Goal: Navigation & Orientation: Find specific page/section

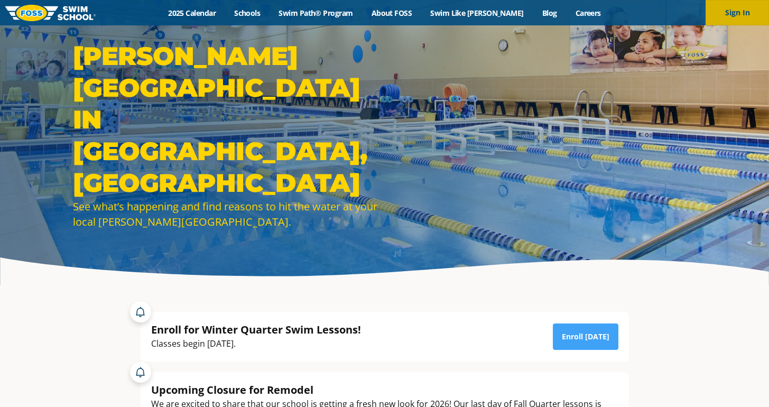
click at [755, 22] on button "Sign In" at bounding box center [736, 12] width 63 height 25
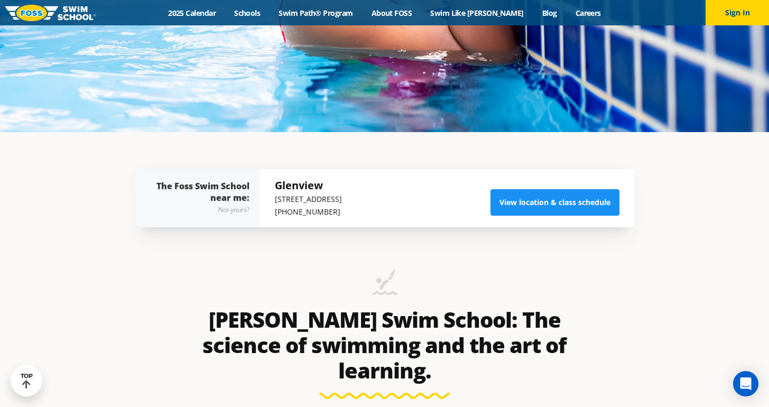
scroll to position [277, 0]
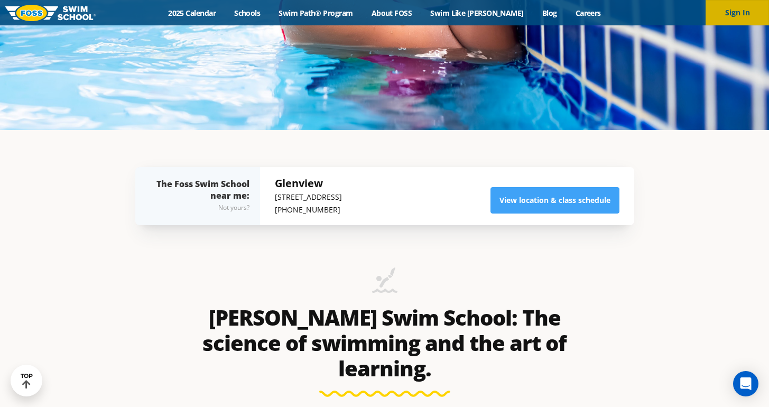
click at [735, 15] on button "Sign In" at bounding box center [736, 12] width 63 height 25
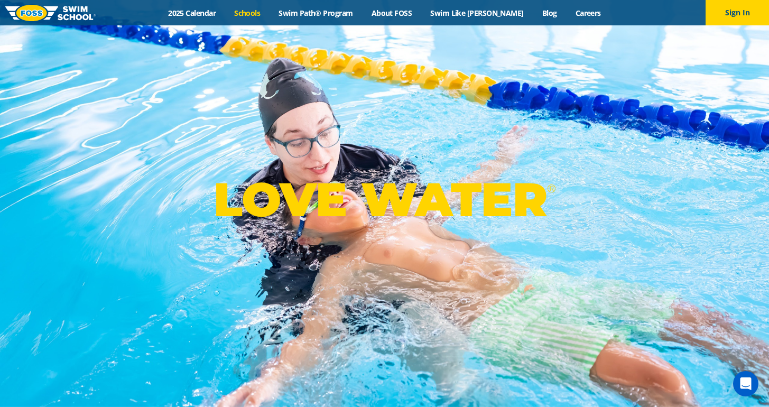
click at [269, 13] on link "Schools" at bounding box center [247, 13] width 44 height 10
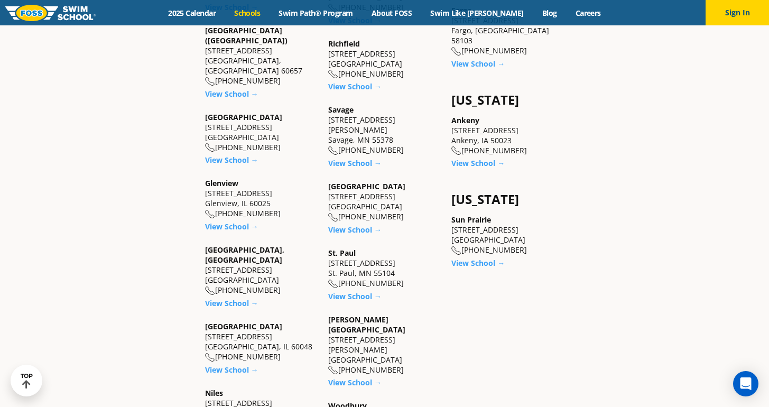
scroll to position [821, 0]
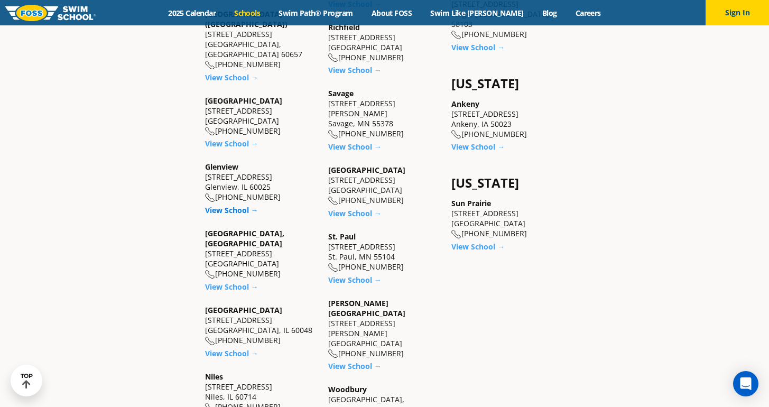
click at [247, 205] on link "View School →" at bounding box center [231, 210] width 53 height 10
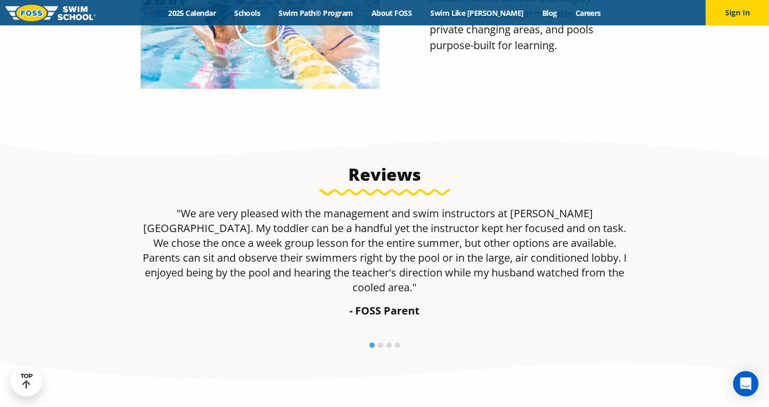
scroll to position [645, 0]
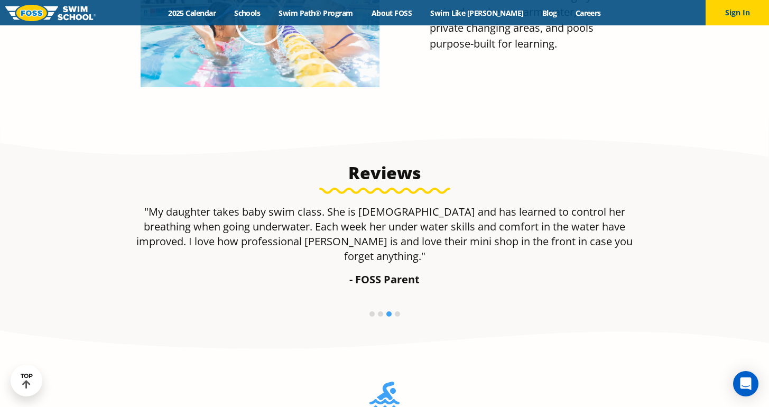
click at [719, 118] on section "More than lessons A Swim School We offer everything you expect of a modern swim…" at bounding box center [384, 4] width 769 height 250
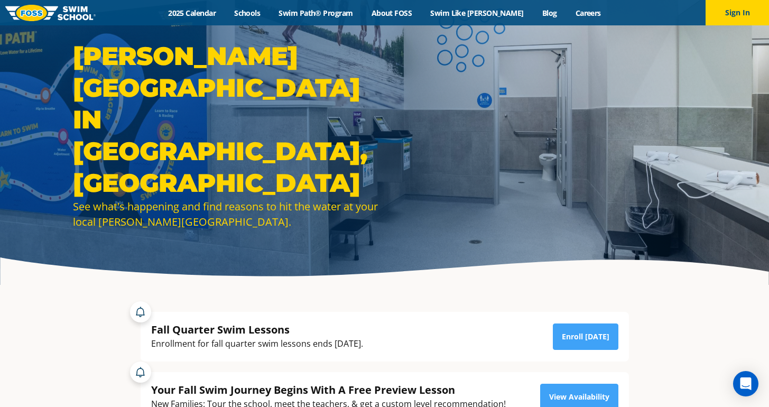
scroll to position [0, 0]
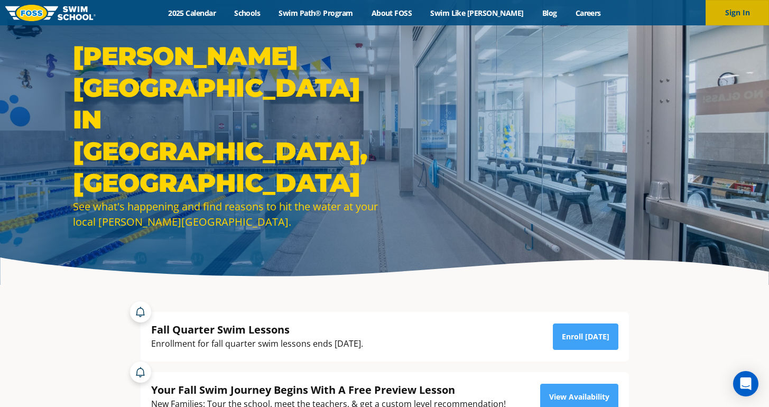
click at [747, 11] on button "Sign In" at bounding box center [736, 12] width 63 height 25
